Goal: Task Accomplishment & Management: Use online tool/utility

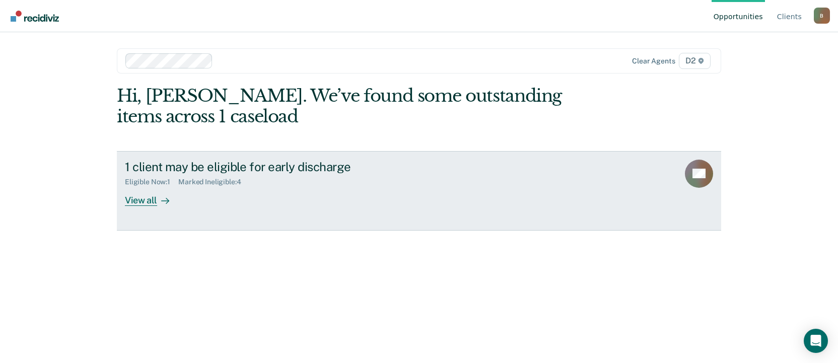
click at [149, 201] on div "View all" at bounding box center [153, 196] width 56 height 20
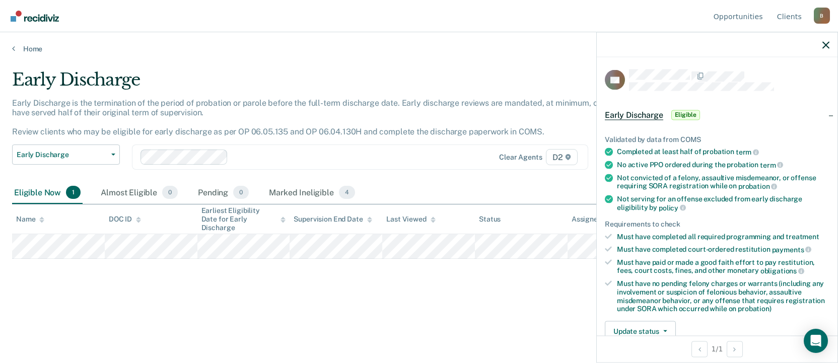
scroll to position [50, 0]
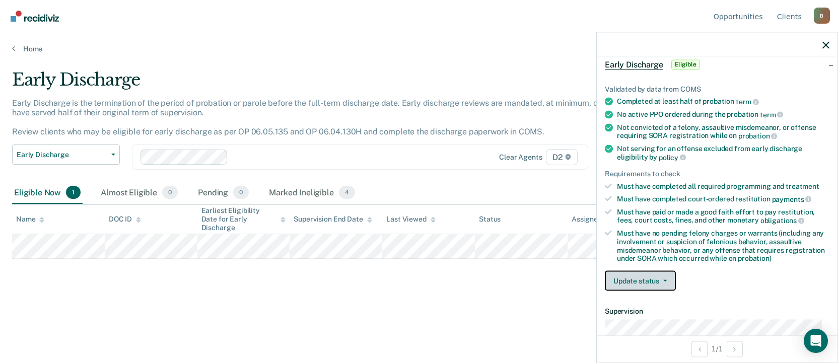
click at [655, 279] on button "Update status" at bounding box center [640, 281] width 71 height 20
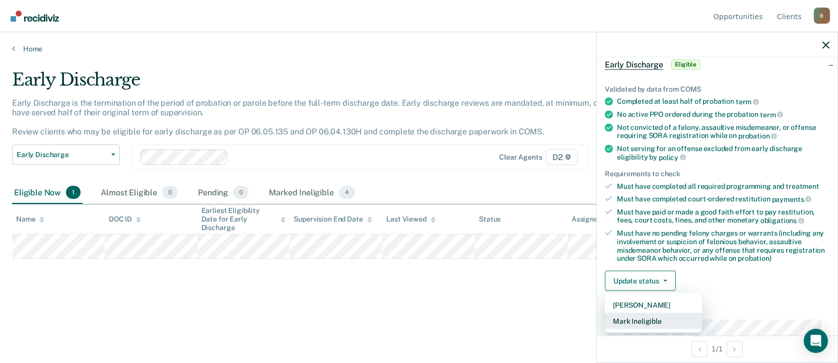
click at [645, 320] on button "Mark Ineligible" at bounding box center [653, 321] width 97 height 16
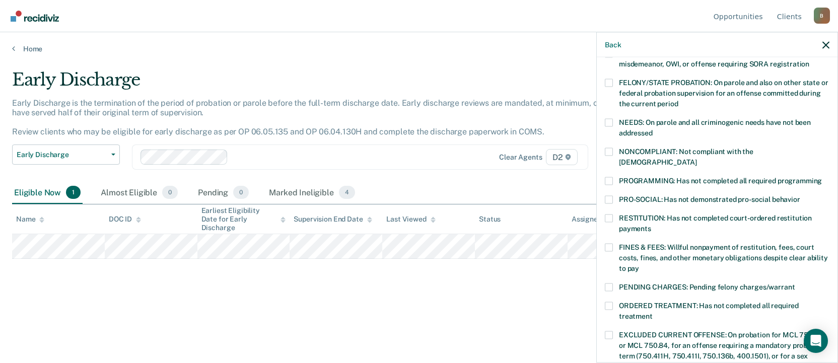
scroll to position [151, 0]
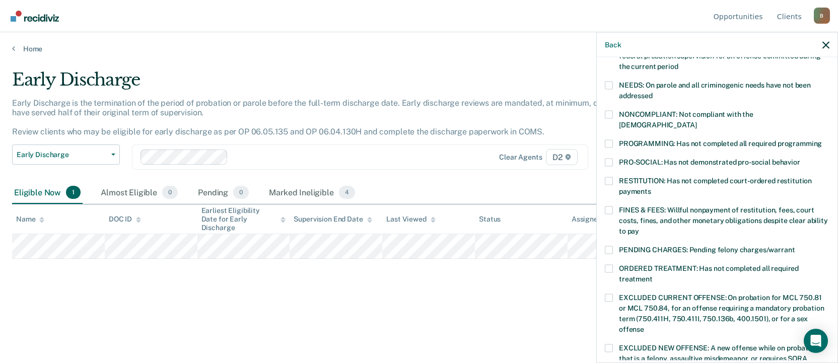
click at [607, 194] on div "RESTITUTION: Has not completed court-ordered restitution payments" at bounding box center [717, 191] width 225 height 29
click at [611, 206] on span at bounding box center [609, 210] width 8 height 8
click at [639, 227] on input "FINES & FEES: Willful nonpayment of restitution, fees, court costs, fines, and …" at bounding box center [639, 227] width 0 height 0
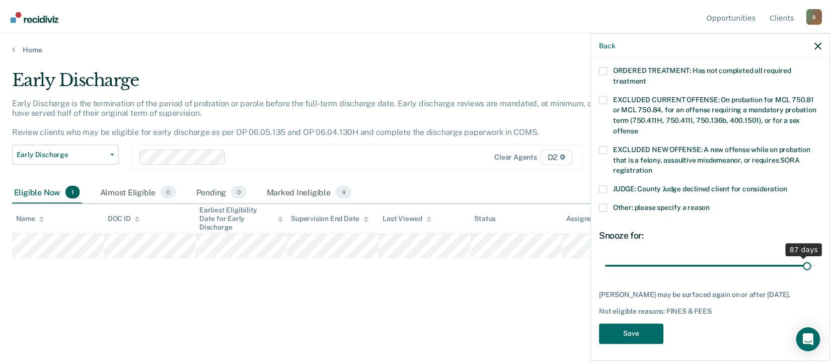
scroll to position [341, 0]
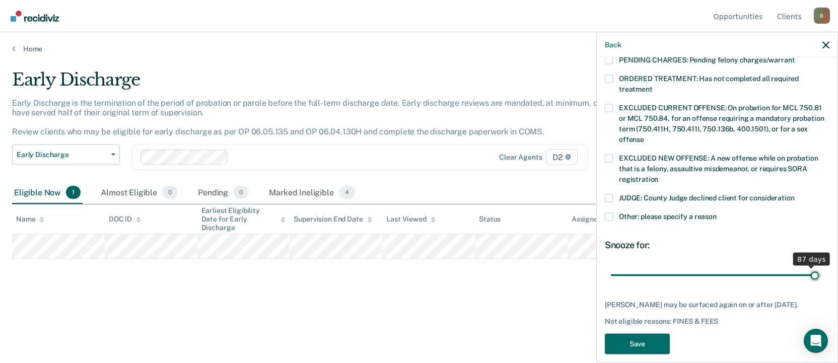
drag, startPoint x: 678, startPoint y: 254, endPoint x: 806, endPoint y: 247, distance: 129.1
type input "88"
click at [806, 266] on input "range" at bounding box center [717, 275] width 212 height 18
click at [642, 333] on button "Save" at bounding box center [637, 343] width 65 height 21
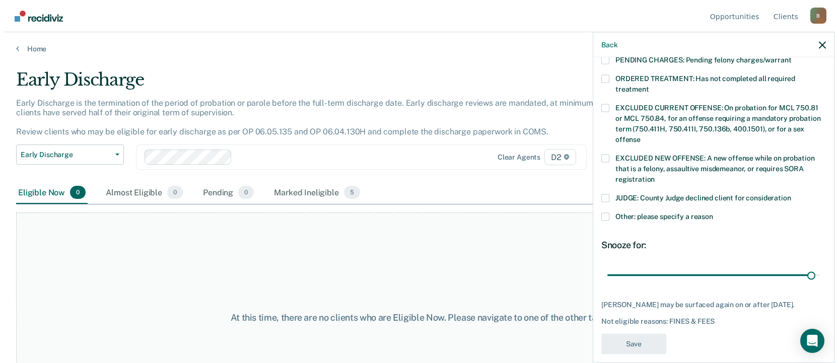
scroll to position [312, 0]
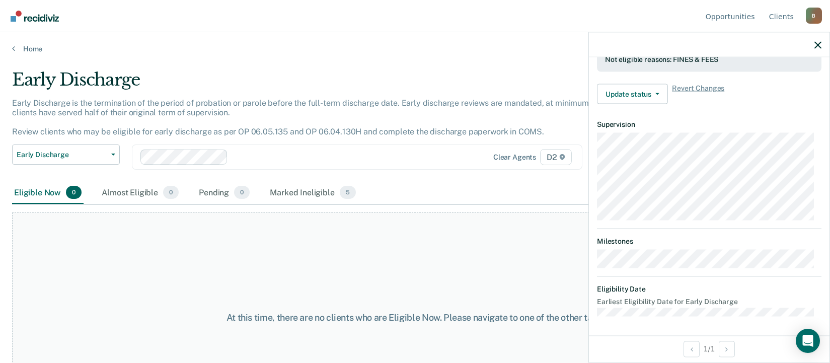
click at [523, 43] on div "Home" at bounding box center [415, 42] width 830 height 21
click at [814, 44] on icon "button" at bounding box center [817, 44] width 7 height 7
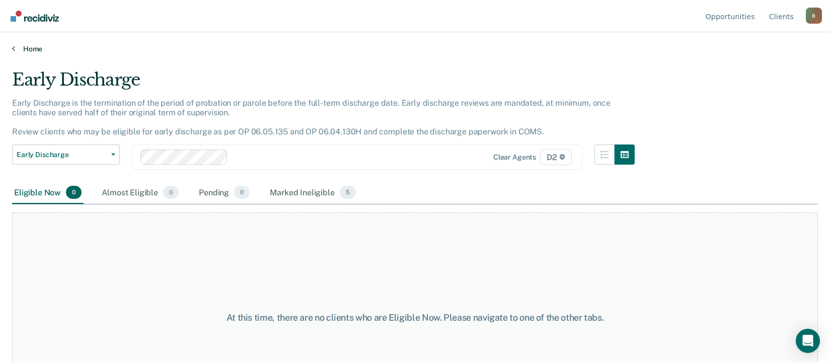
click at [39, 47] on link "Home" at bounding box center [415, 48] width 806 height 9
